Goal: Task Accomplishment & Management: Use online tool/utility

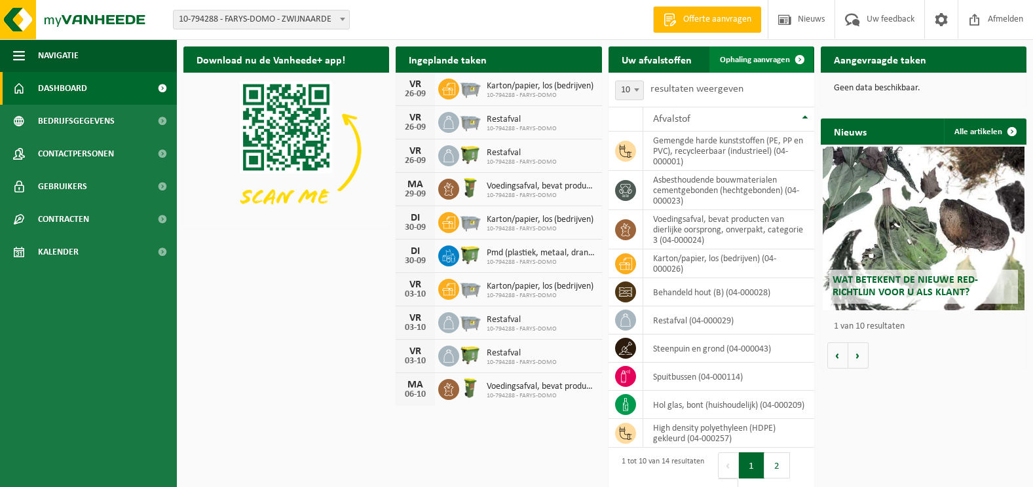
click at [763, 58] on span "Ophaling aanvragen" at bounding box center [755, 60] width 70 height 9
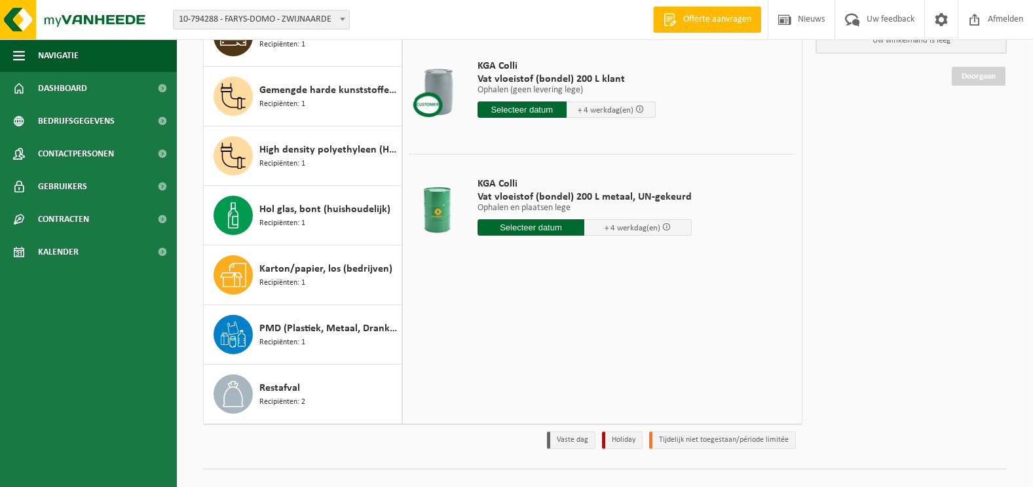
scroll to position [184, 0]
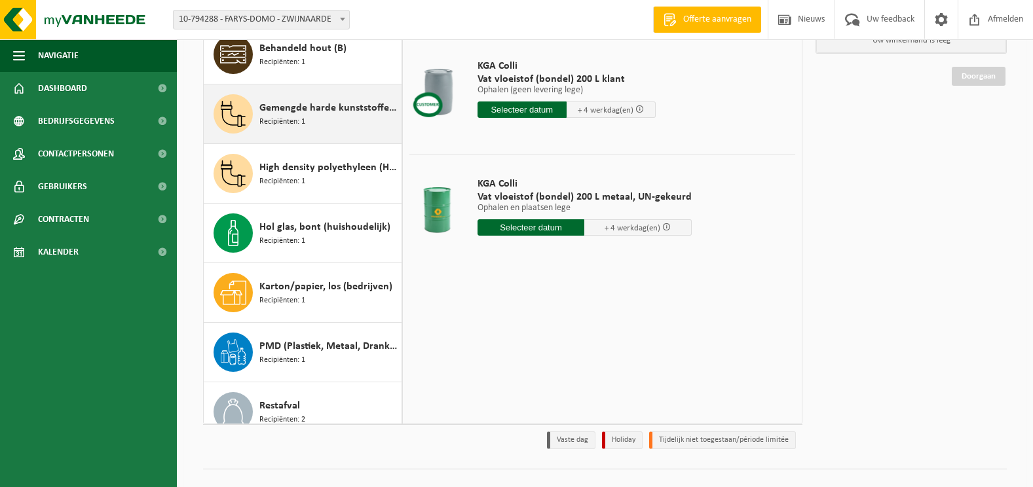
click at [297, 109] on span "Gemengde harde kunststoffen (PE, PP en PVC), recycleerbaar (industrieel)" at bounding box center [328, 108] width 139 height 16
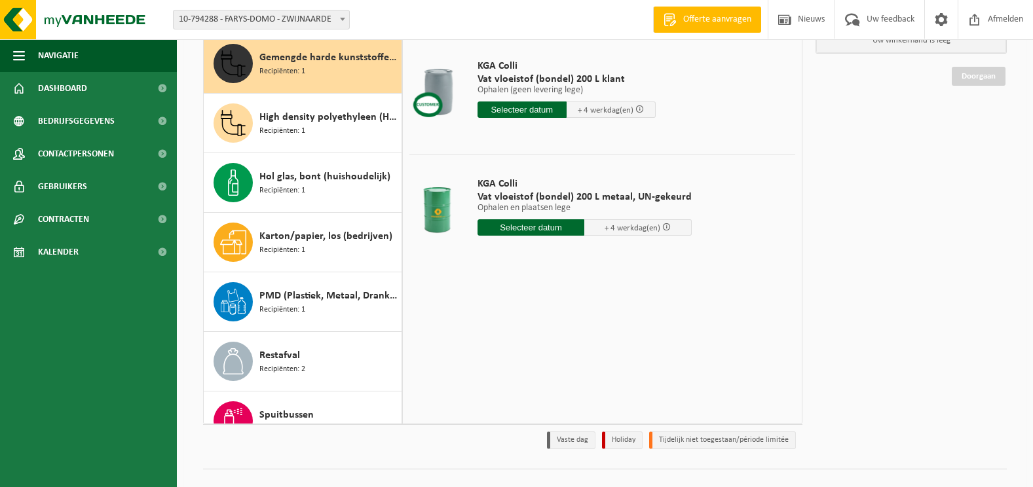
scroll to position [238, 0]
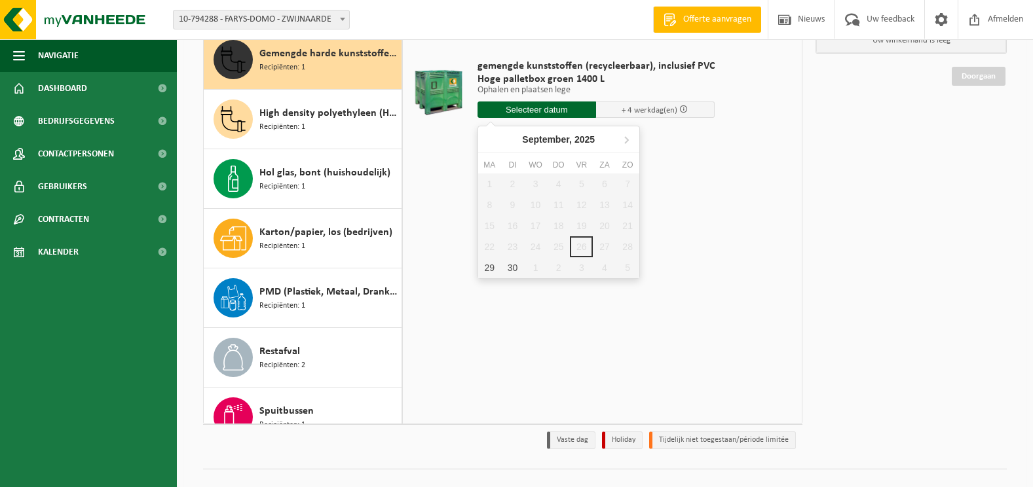
click at [556, 110] on input "text" at bounding box center [537, 110] width 119 height 16
click at [515, 267] on div "30" at bounding box center [512, 267] width 23 height 21
type input "Van 2025-09-30"
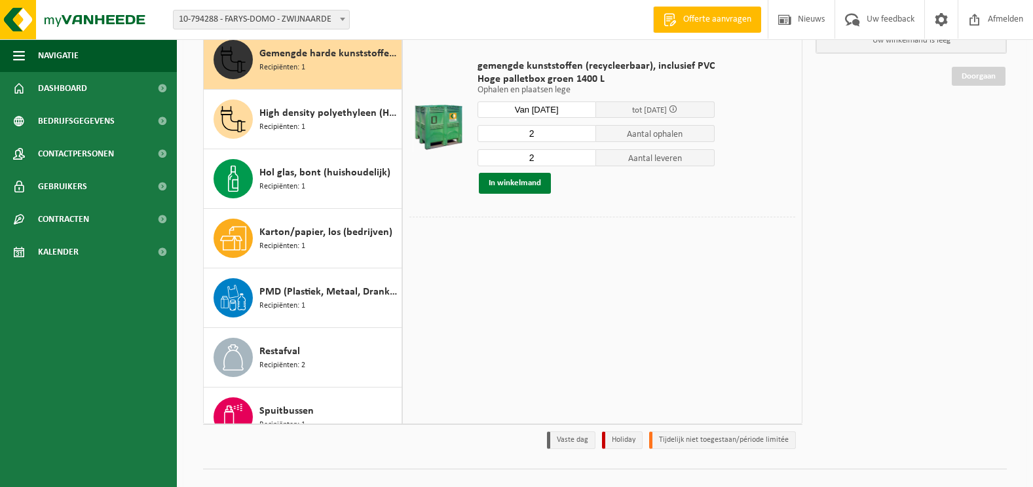
click at [523, 179] on button "In winkelmand" at bounding box center [515, 183] width 72 height 21
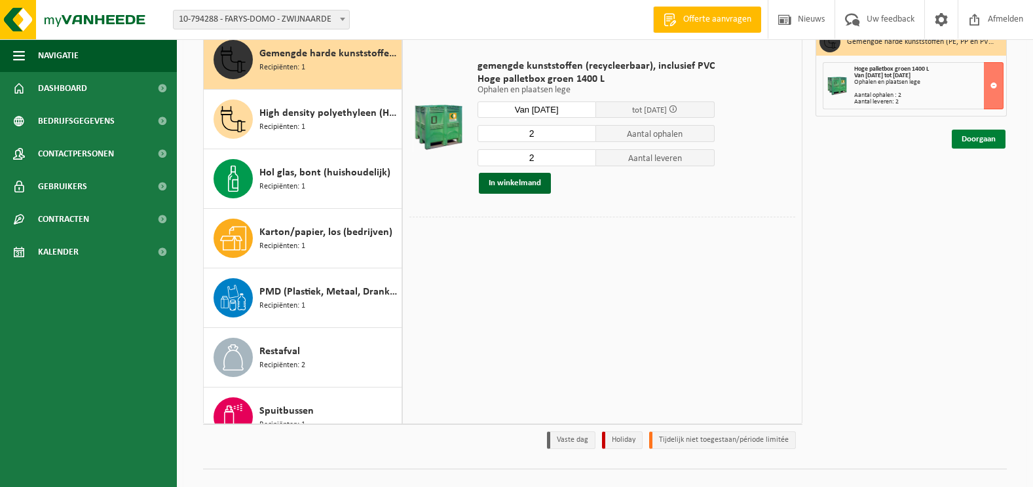
click at [987, 136] on link "Doorgaan" at bounding box center [979, 139] width 54 height 19
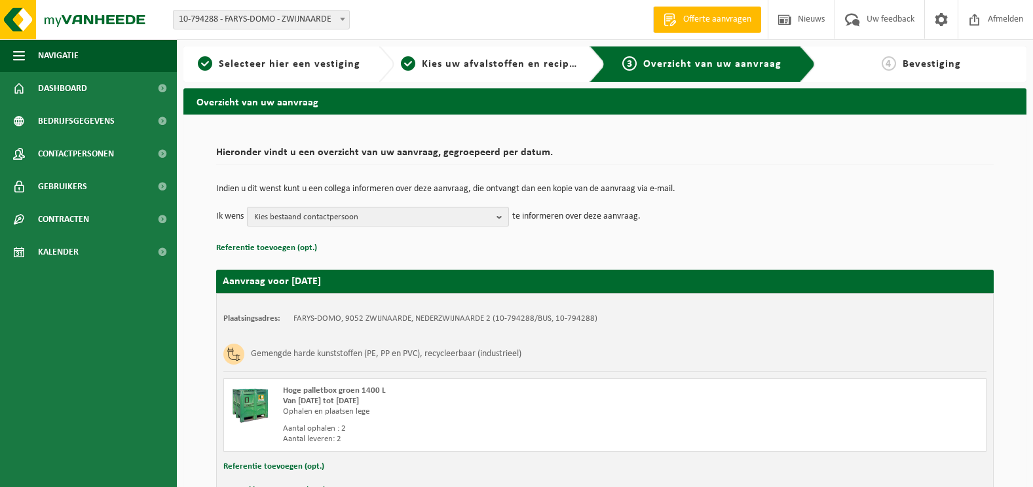
click at [499, 215] on b "button" at bounding box center [503, 217] width 12 height 18
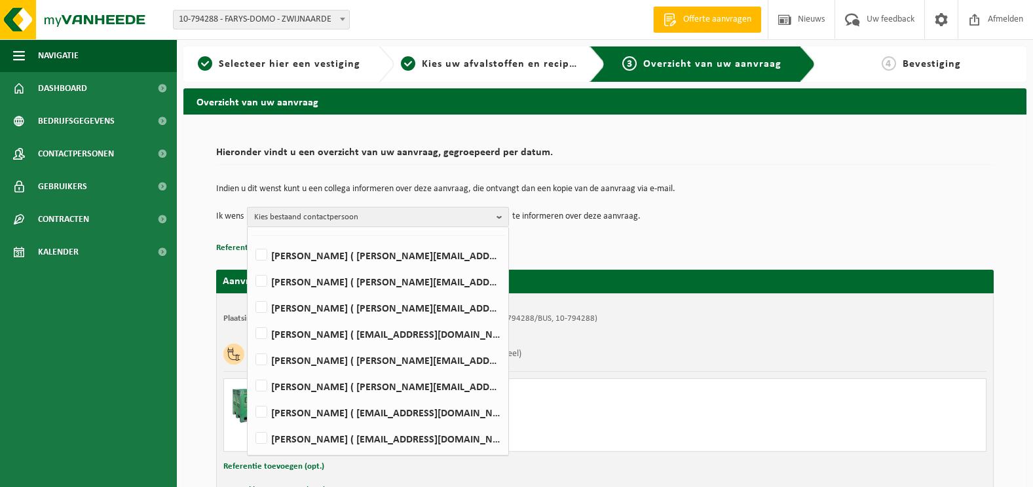
scroll to position [66, 0]
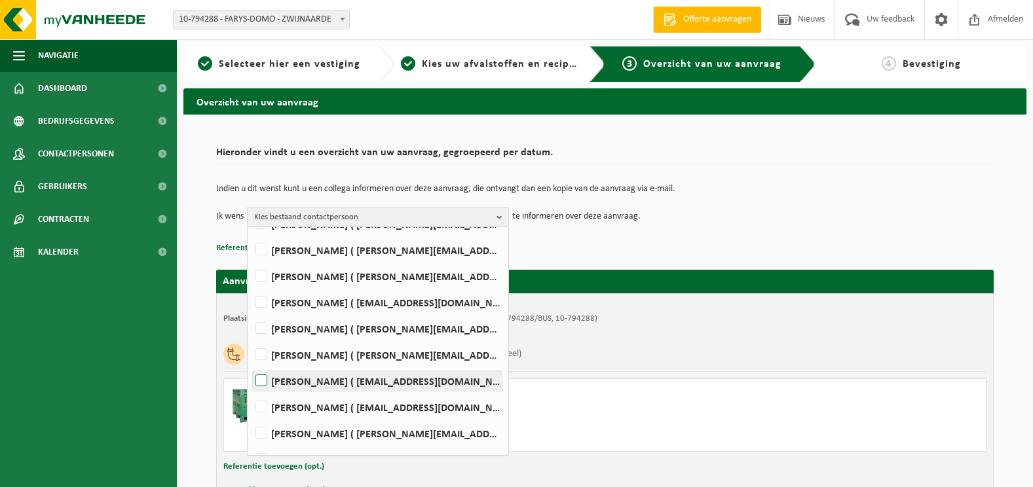
click at [297, 378] on label "HENDRIK HAUTTEKEETE ( hendrik.hauttekeete@farys.be )" at bounding box center [377, 381] width 249 height 20
click at [251, 365] on input "HENDRIK HAUTTEKEETE ( hendrik.hauttekeete@farys.be )" at bounding box center [250, 364] width 1 height 1
checkbox input "true"
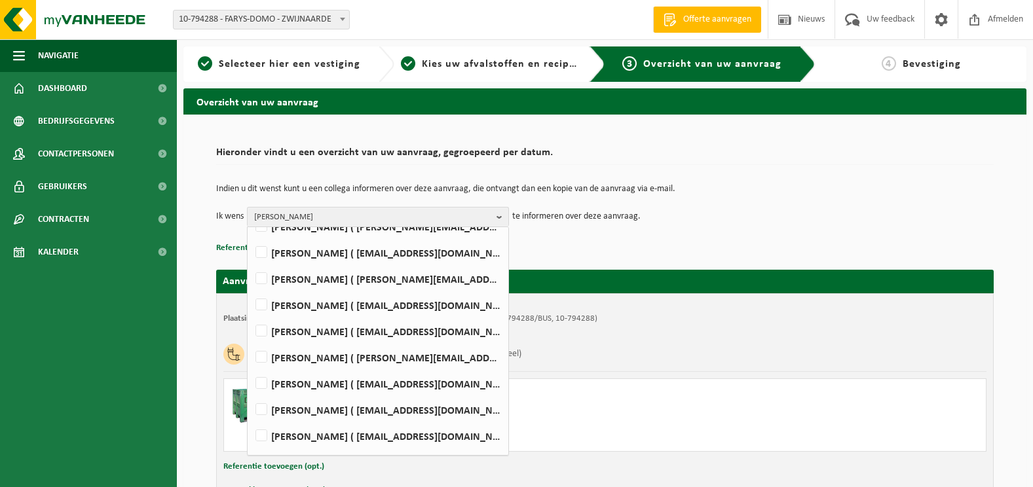
scroll to position [374, 0]
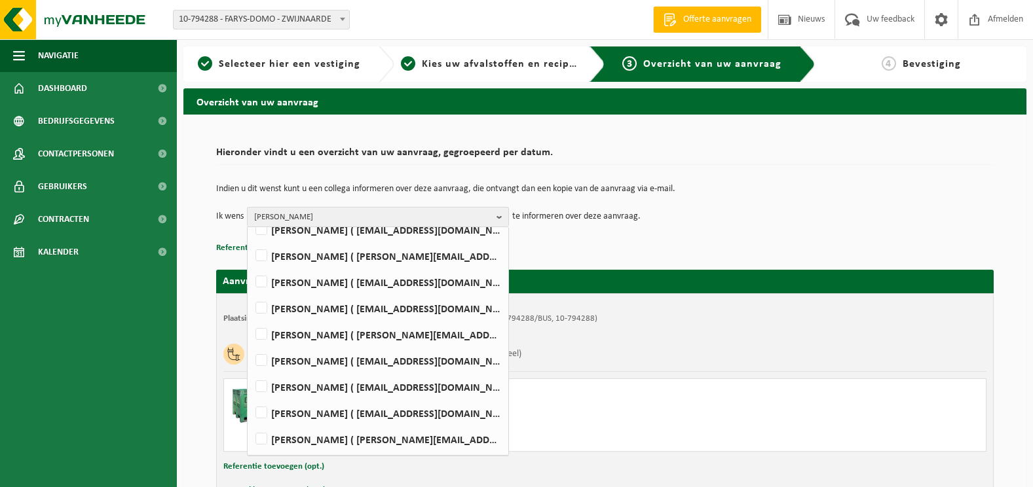
click at [926, 64] on span "Bevestiging" at bounding box center [932, 64] width 58 height 10
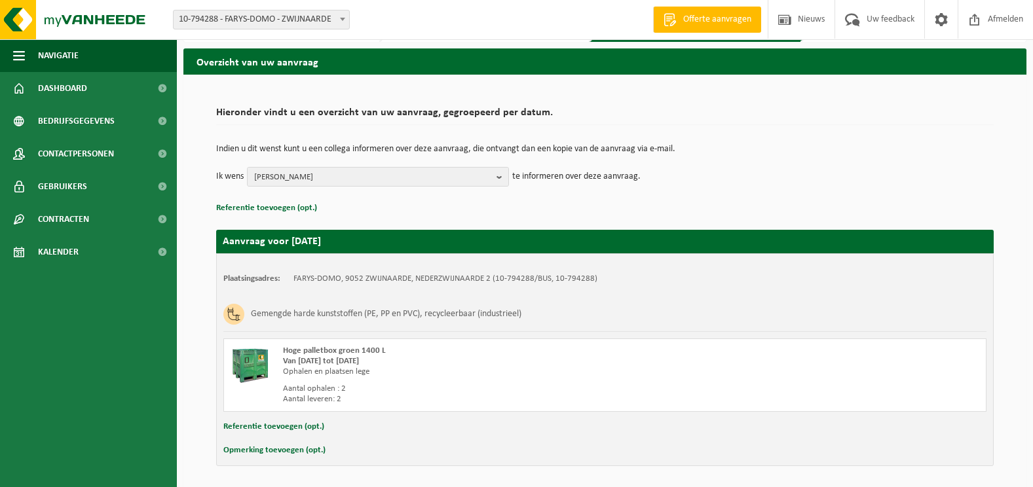
scroll to position [85, 0]
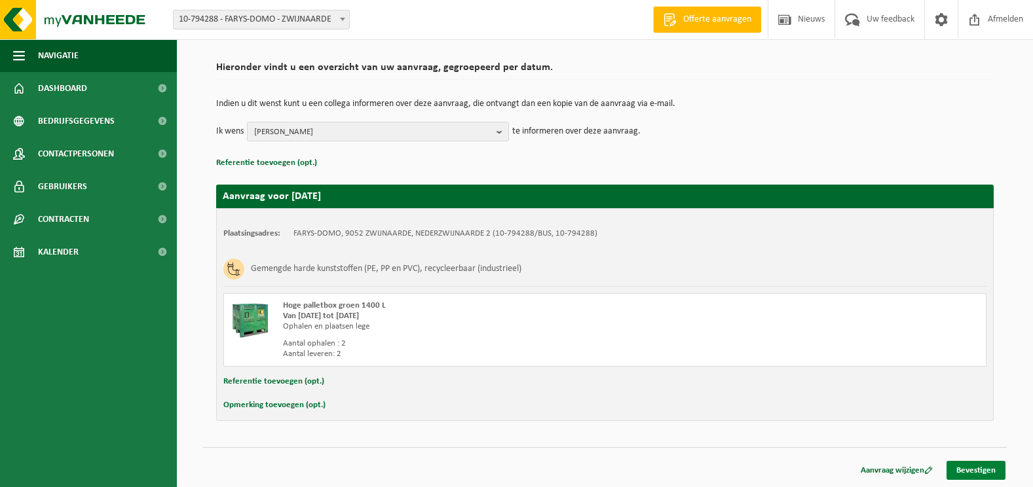
click at [979, 468] on link "Bevestigen" at bounding box center [976, 470] width 59 height 19
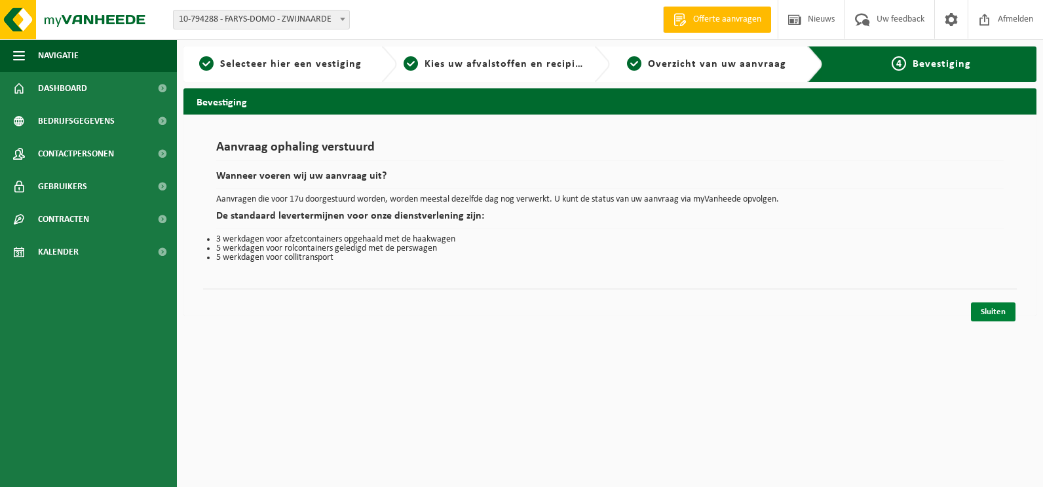
click at [988, 311] on link "Sluiten" at bounding box center [993, 312] width 45 height 19
